Goal: Task Accomplishment & Management: Manage account settings

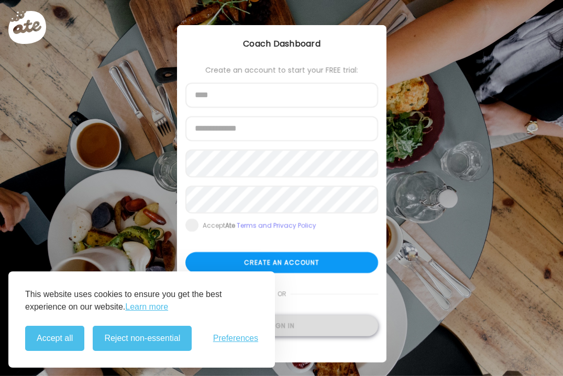
click at [315, 331] on div "Sign in" at bounding box center [281, 326] width 193 height 21
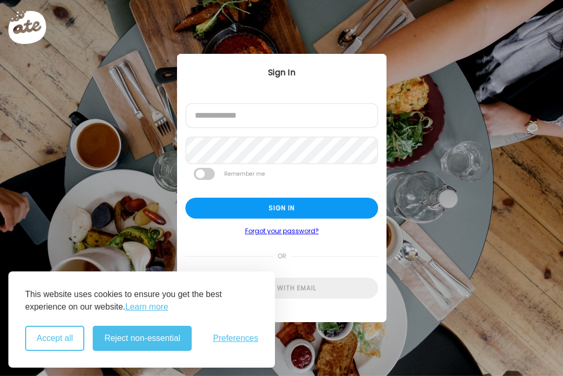
click at [64, 333] on button "Accept all" at bounding box center [54, 338] width 59 height 25
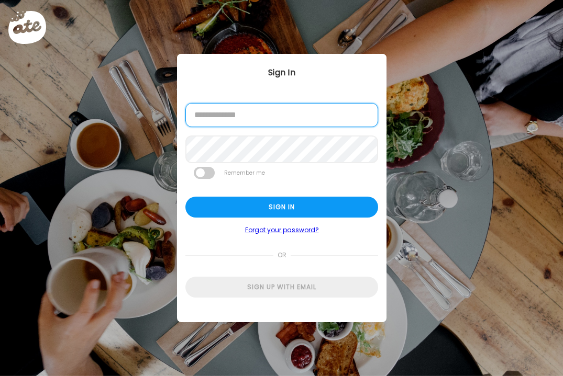
type input "**********"
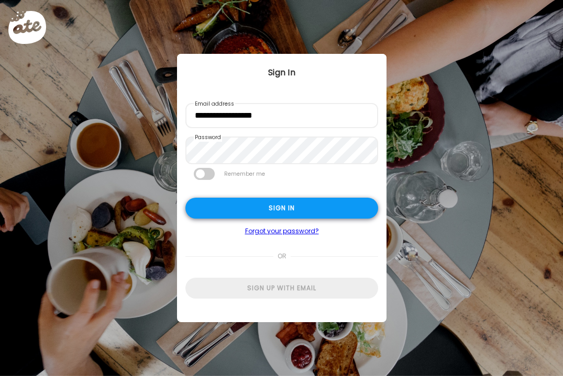
click at [258, 213] on div "Sign in" at bounding box center [281, 208] width 193 height 21
type input "******"
type input "**********"
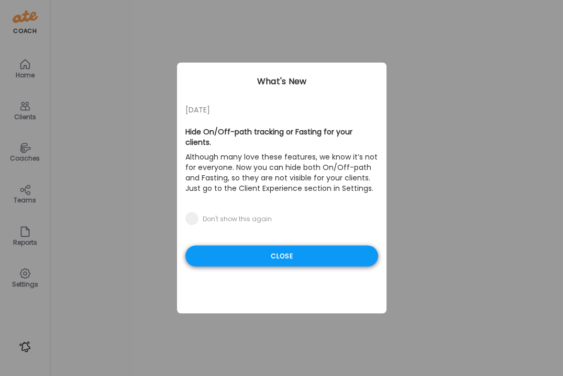
click at [289, 261] on div "Close" at bounding box center [281, 256] width 193 height 21
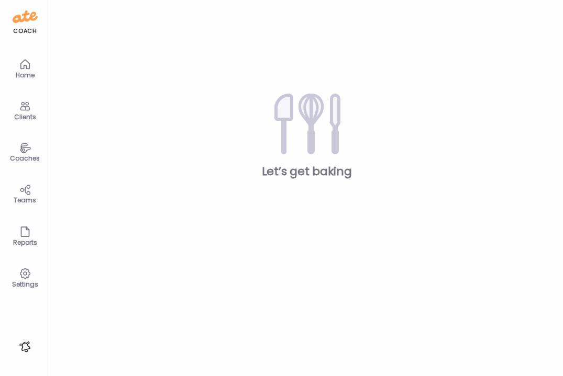
click at [25, 118] on div "Clients" at bounding box center [25, 117] width 38 height 7
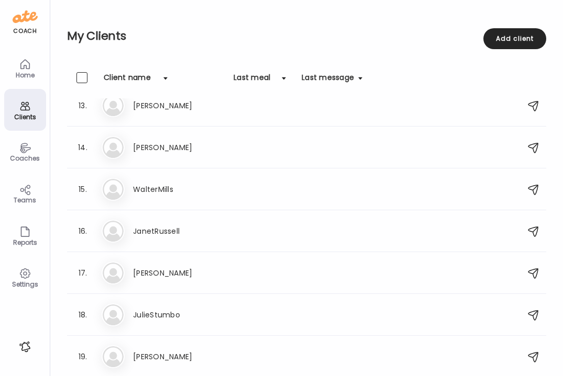
scroll to position [516, 0]
click at [504, 40] on div "Add client" at bounding box center [514, 38] width 63 height 21
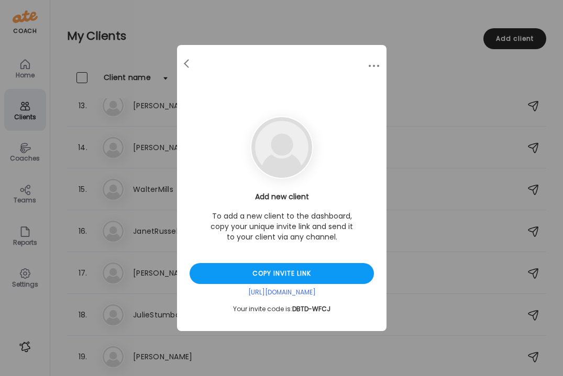
click at [420, 215] on div "Ate Coach Dashboard Wahoo! It’s official Take a moment to set up your Coach Pro…" at bounding box center [281, 188] width 563 height 376
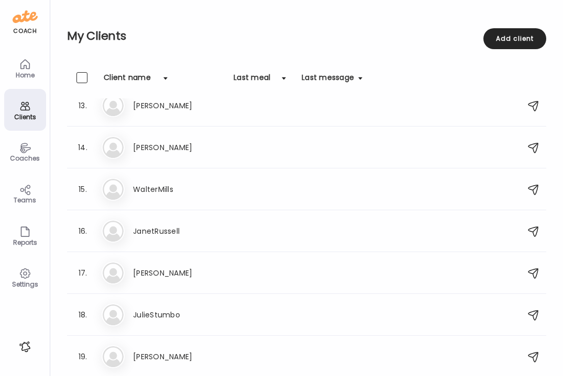
click at [34, 197] on div "Teams" at bounding box center [25, 200] width 38 height 7
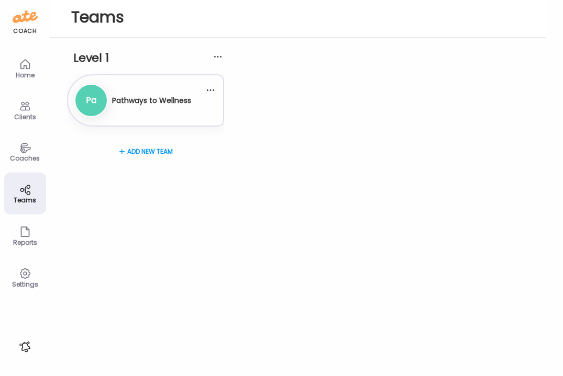
click at [127, 109] on div "Pathways to Wellness" at bounding box center [151, 101] width 79 height 26
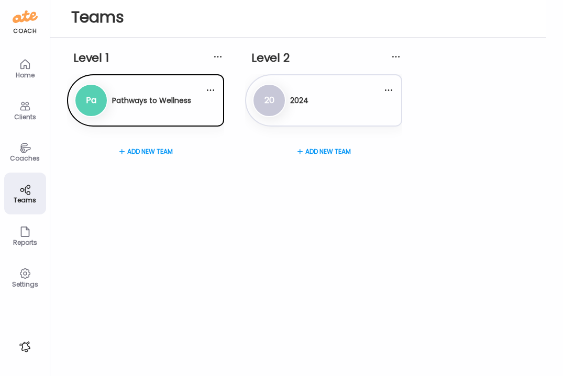
click at [30, 155] on div "Coaches" at bounding box center [25, 158] width 38 height 7
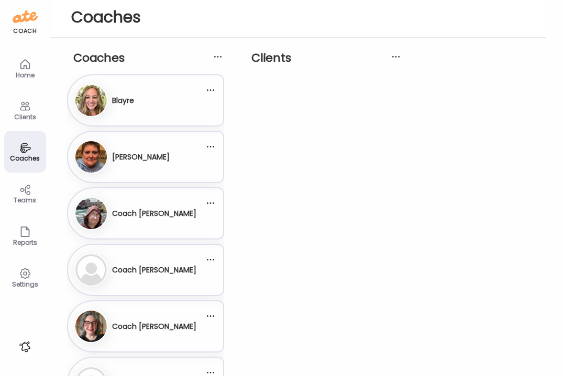
click at [21, 112] on icon at bounding box center [25, 106] width 13 height 13
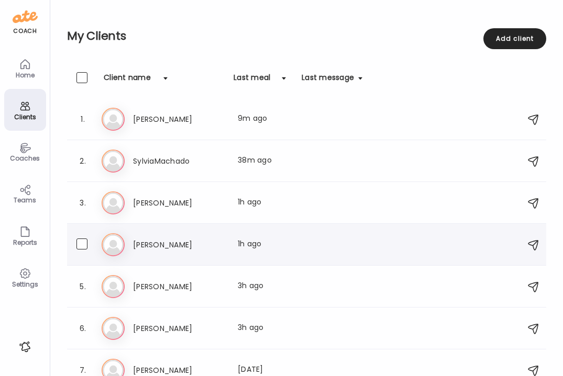
scroll to position [0, 0]
